Goal: Find specific page/section: Find specific page/section

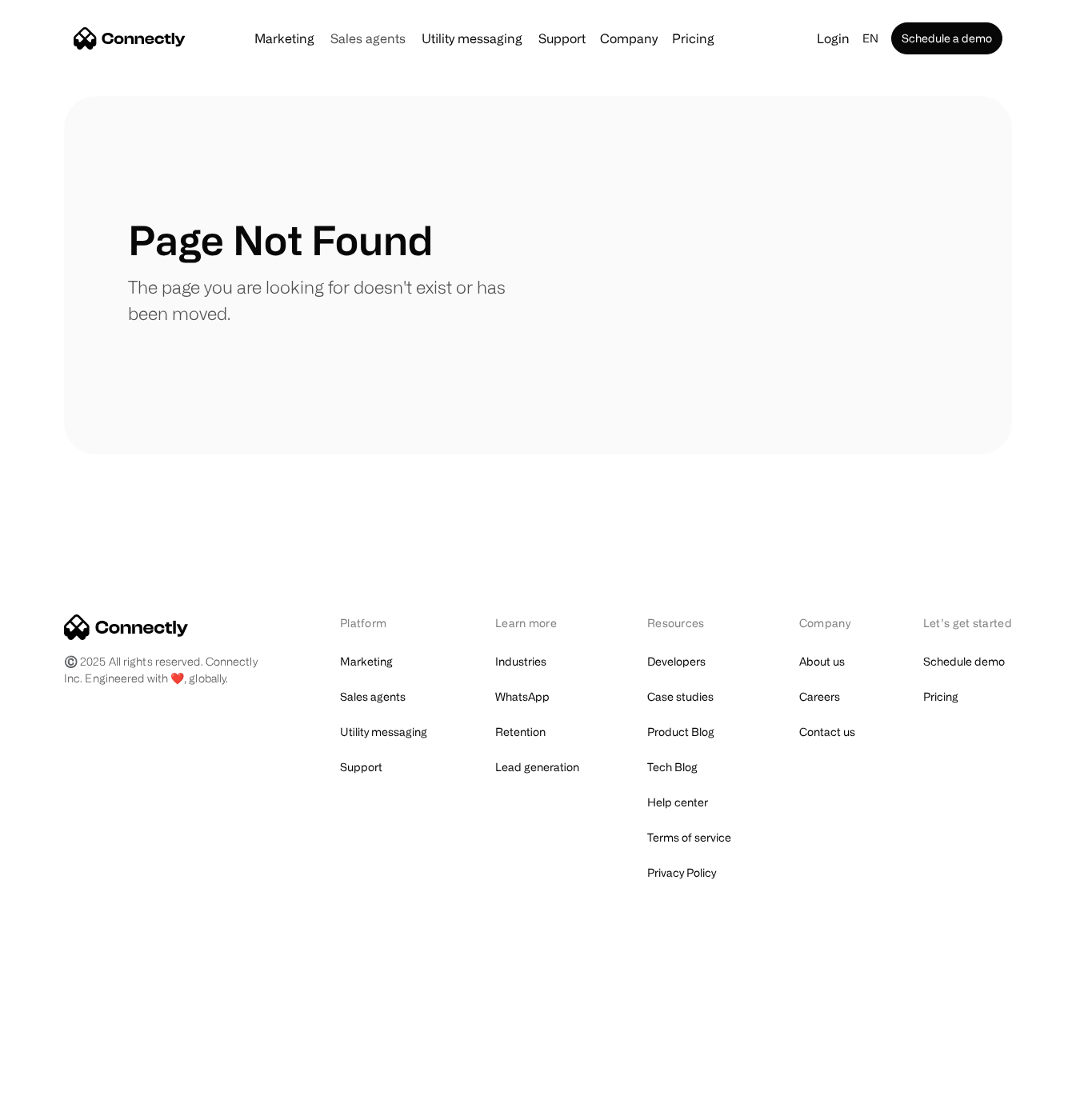
click at [367, 37] on link "Sales agents" at bounding box center [368, 38] width 88 height 12
click at [824, 656] on link "About us" at bounding box center [821, 661] width 46 height 22
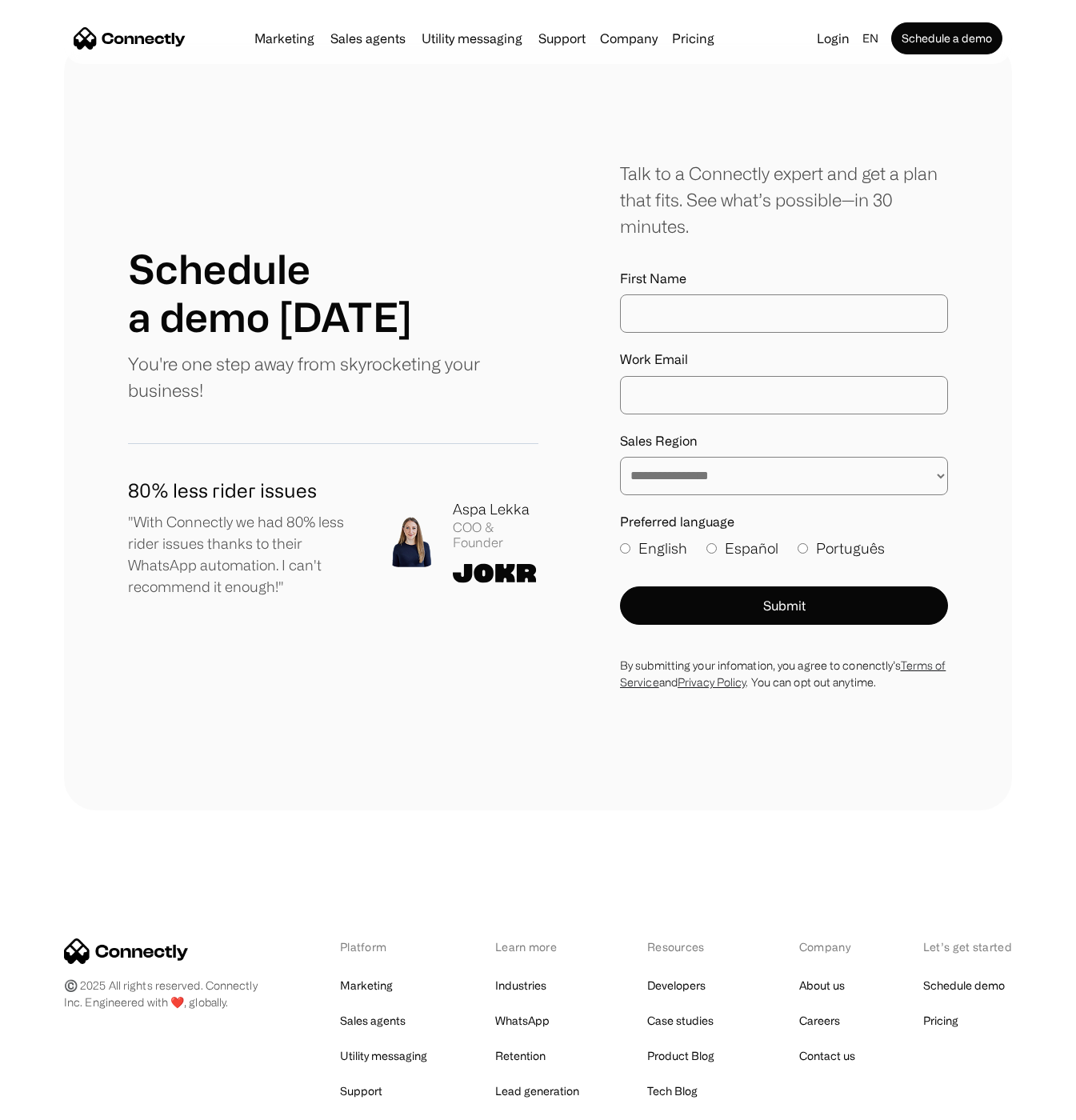
scroll to position [1971, 0]
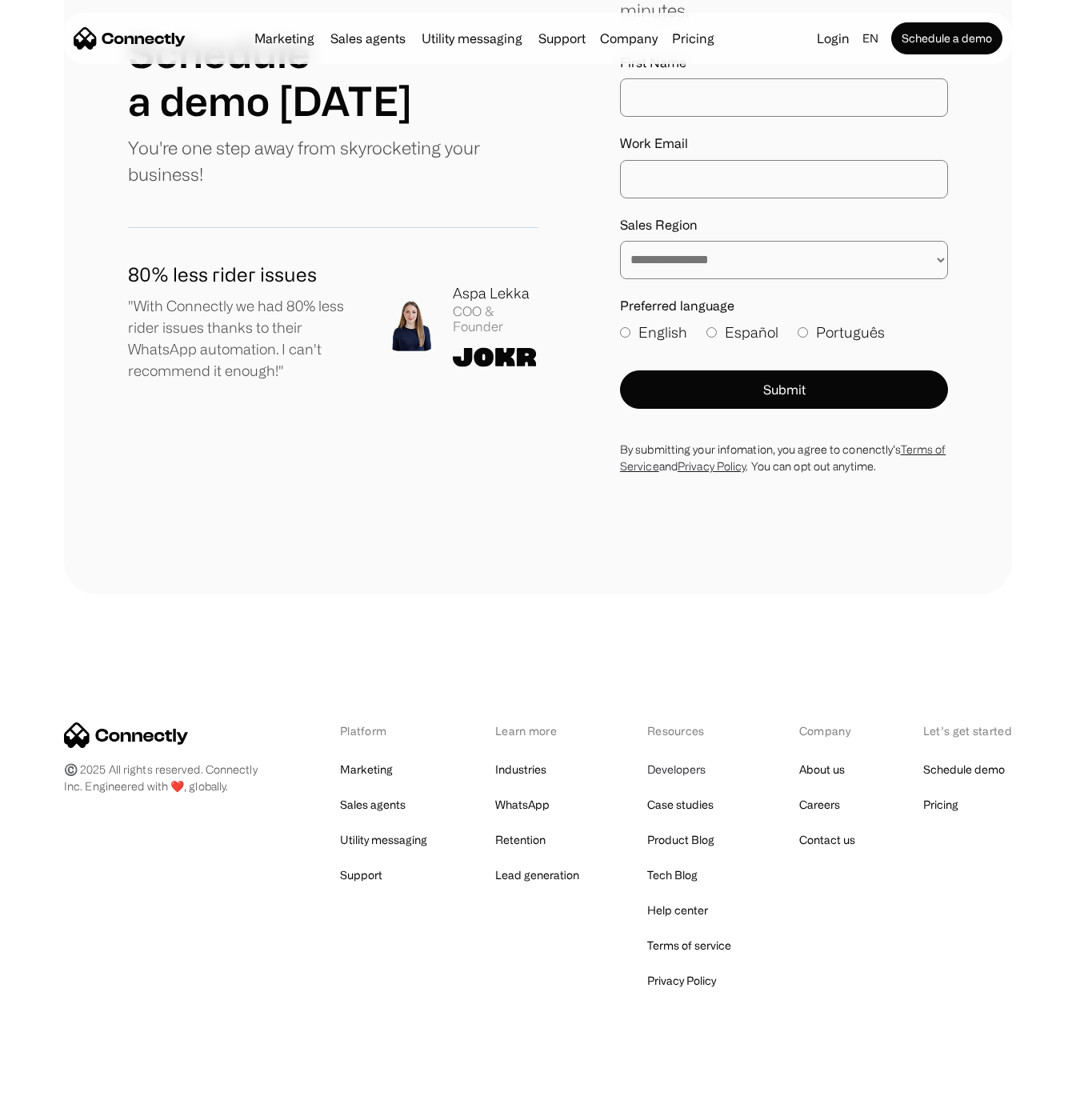
click at [686, 768] on link "Developers" at bounding box center [676, 769] width 58 height 22
